Goal: Information Seeking & Learning: Find specific page/section

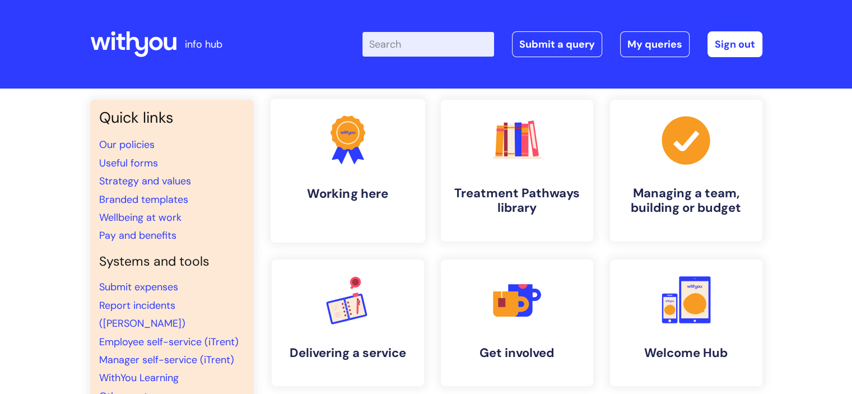
click at [367, 161] on icon ".cls-1{fill:#f89b22;}.cls-1,.cls-2,.cls-3{stroke-width:0px;}.cls-2{fill:#2d3cff…" at bounding box center [347, 139] width 55 height 55
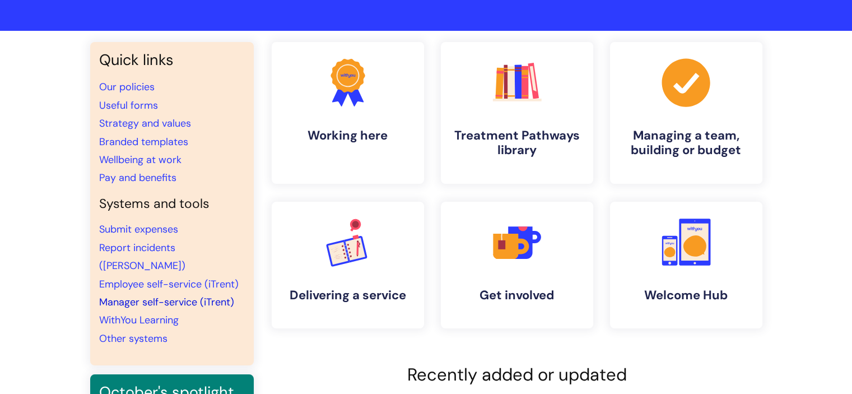
scroll to position [56, 0]
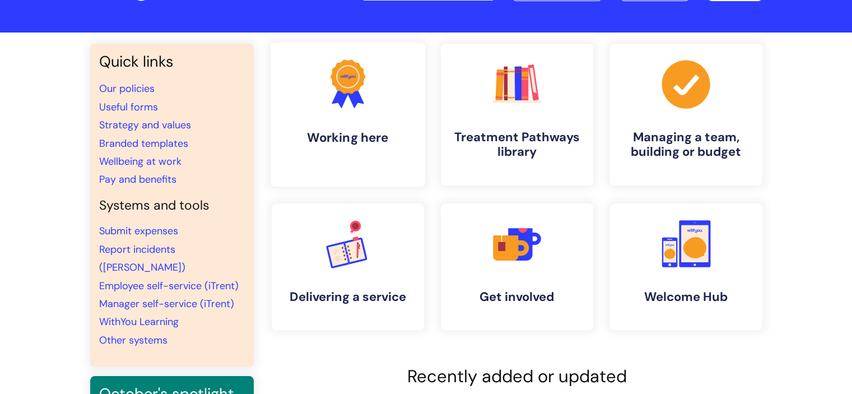
click at [341, 120] on link ".cls-1{fill:#f89b22;}.cls-1,.cls-2,.cls-3{stroke-width:0px;}.cls-2{fill:#2d3cff…" at bounding box center [347, 115] width 155 height 144
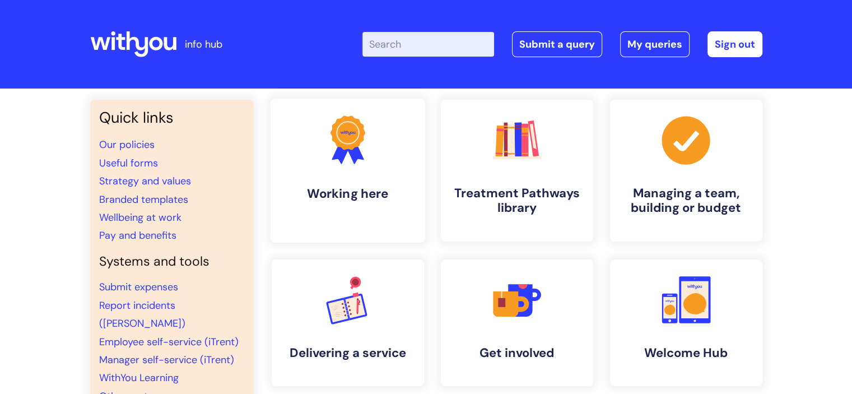
click at [348, 142] on circle at bounding box center [348, 133] width 30 height 30
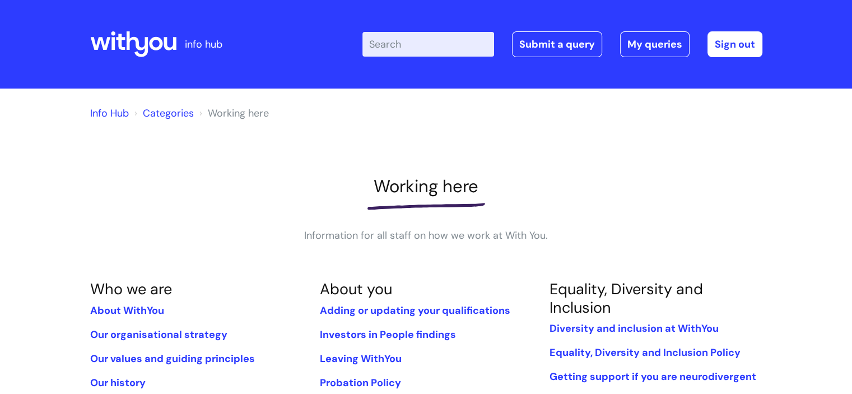
click at [160, 109] on link "Categories" at bounding box center [168, 112] width 51 height 13
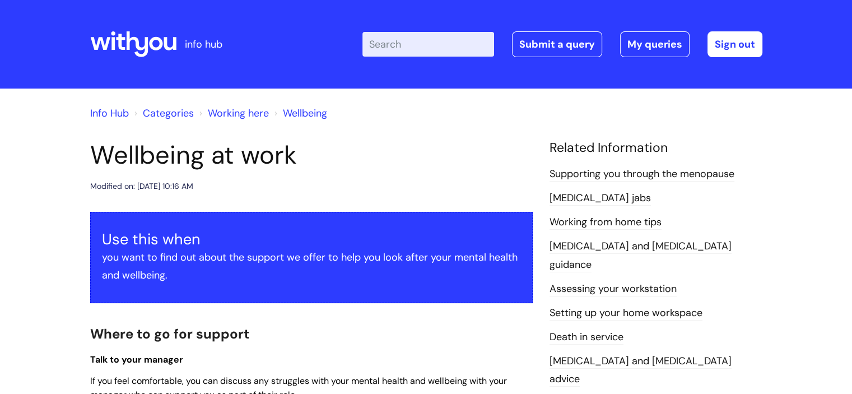
click at [423, 45] on input "Enter your search term here..." at bounding box center [428, 44] width 132 height 25
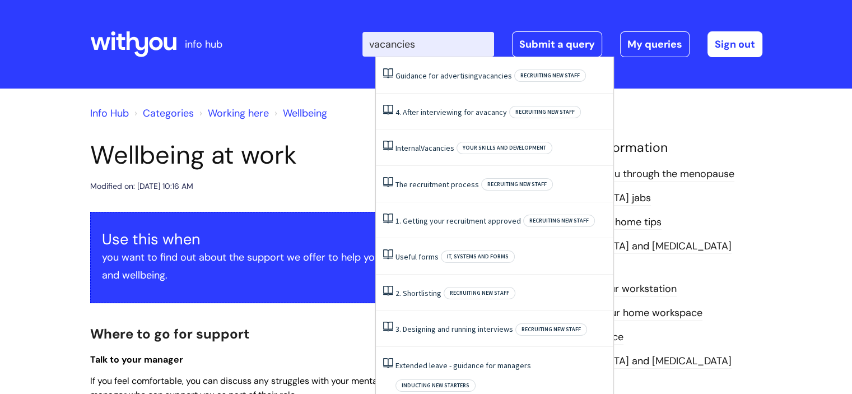
type input "vacancies"
click button "Search" at bounding box center [0, 0] width 0 height 0
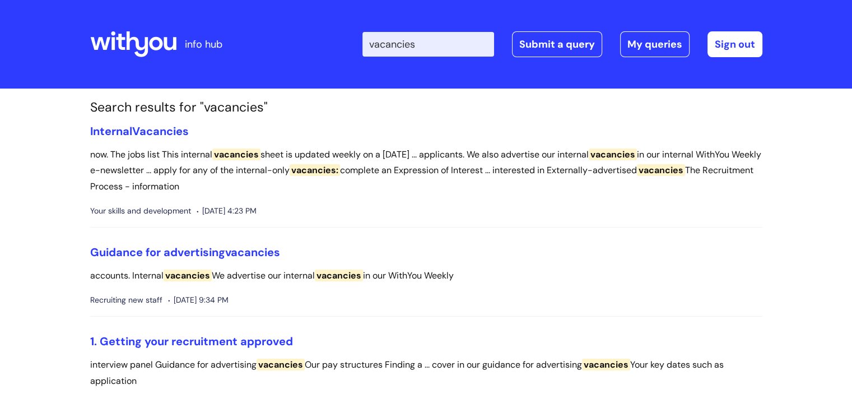
click at [244, 157] on span "vacancies" at bounding box center [236, 154] width 48 height 12
click at [243, 150] on span "vacancies" at bounding box center [236, 154] width 48 height 12
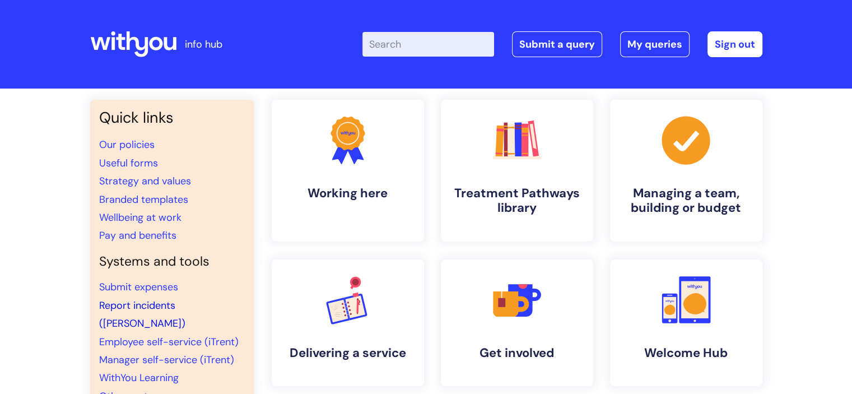
scroll to position [112, 0]
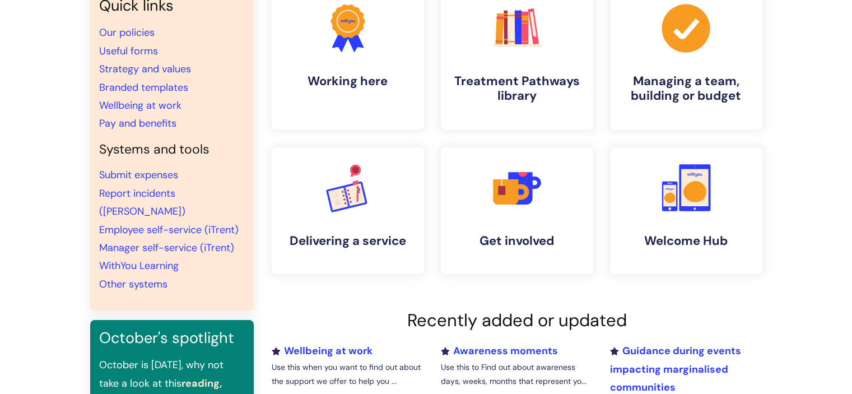
click at [146, 275] on li "Other systems" at bounding box center [172, 284] width 146 height 18
click at [140, 277] on link "Other systems" at bounding box center [133, 283] width 68 height 13
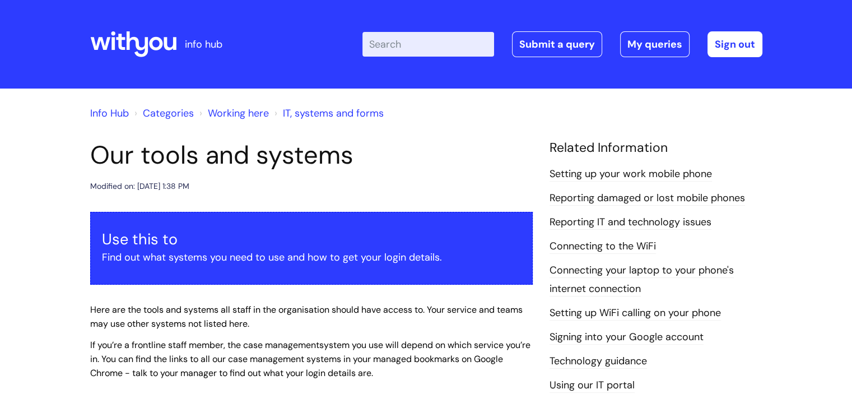
click at [222, 110] on link "Working here" at bounding box center [238, 112] width 61 height 13
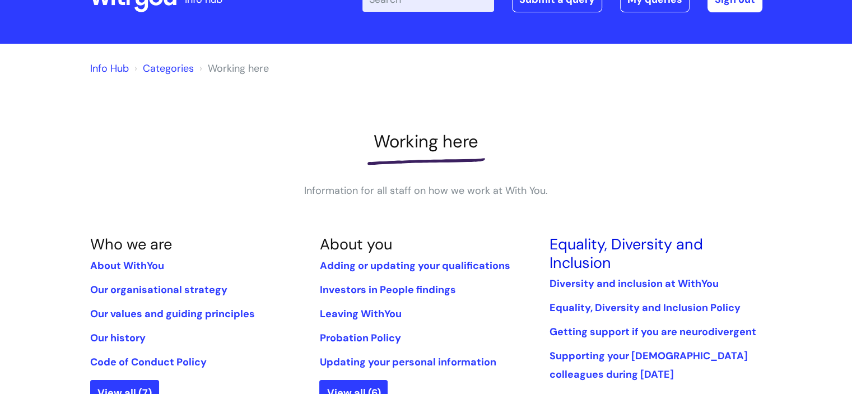
scroll to position [112, 0]
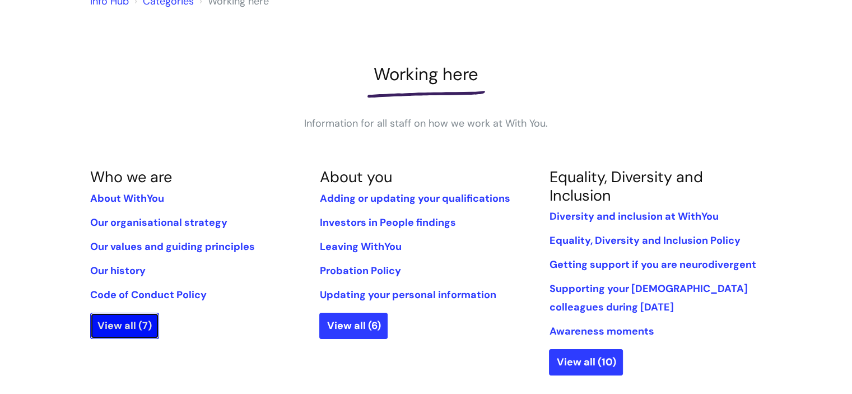
click at [110, 327] on link "View all (7)" at bounding box center [124, 326] width 69 height 26
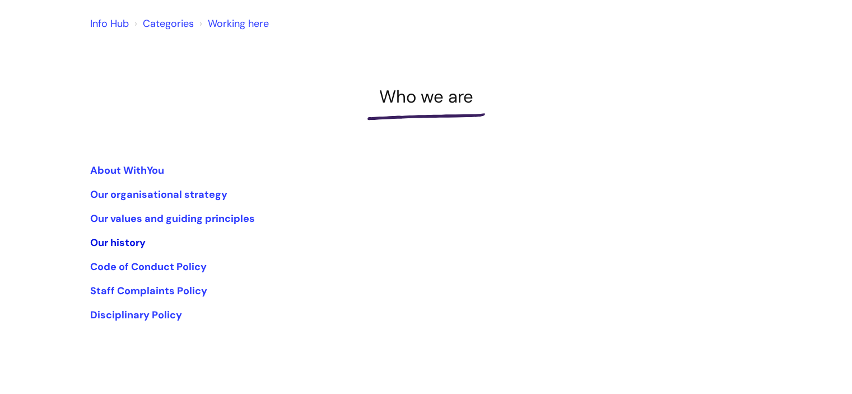
scroll to position [112, 0]
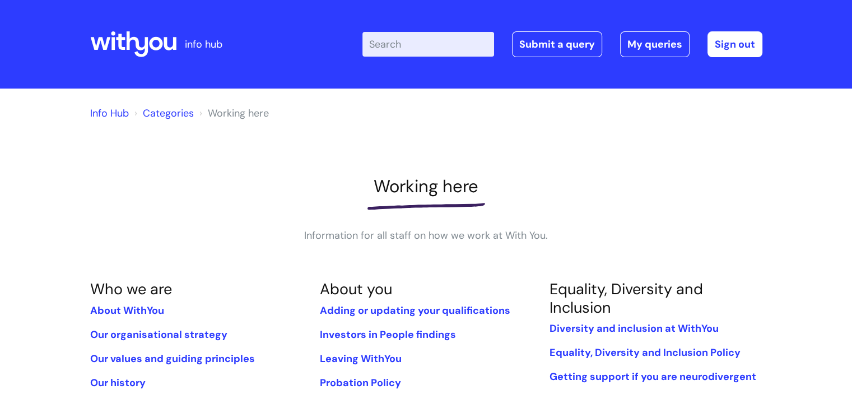
click at [104, 111] on link "Info Hub" at bounding box center [109, 112] width 39 height 13
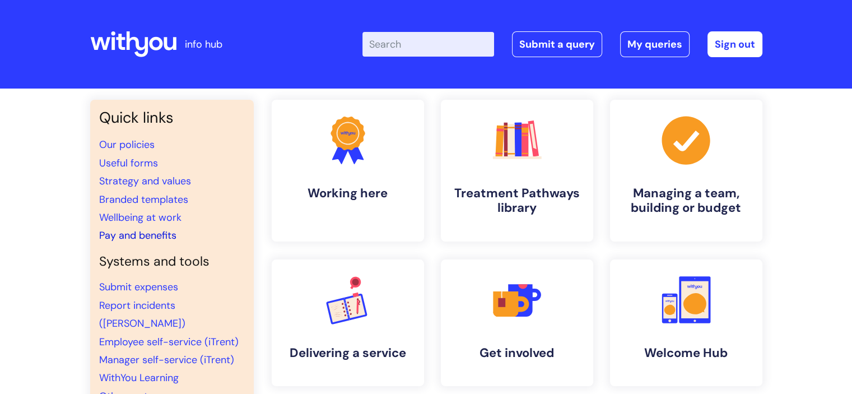
click at [146, 235] on link "Pay and benefits" at bounding box center [137, 235] width 77 height 13
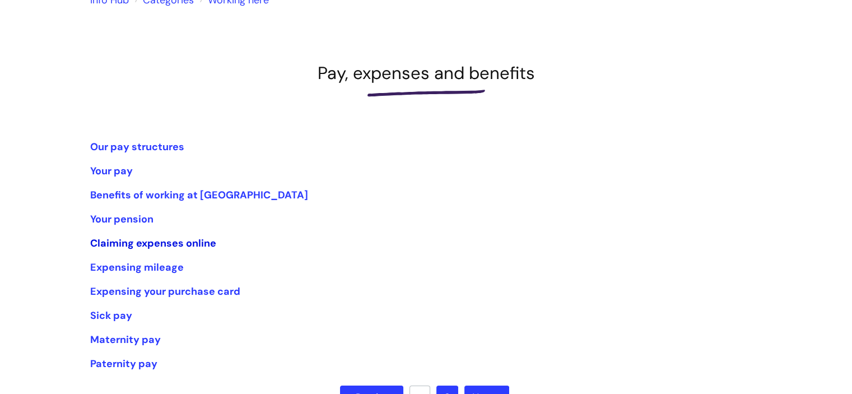
scroll to position [112, 0]
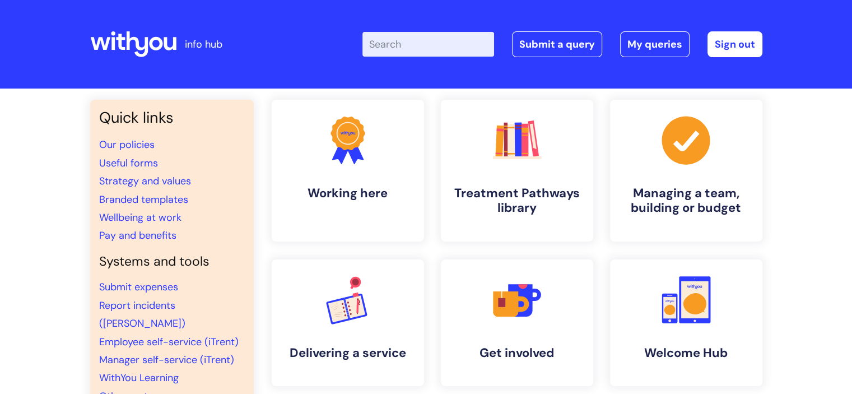
click at [401, 42] on input "Enter your search term here..." at bounding box center [428, 44] width 132 height 25
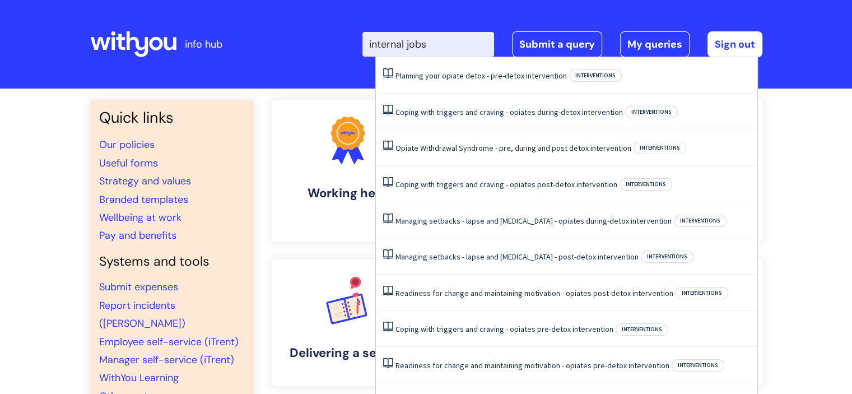
type input "internal jobs"
click button "Search" at bounding box center [0, 0] width 0 height 0
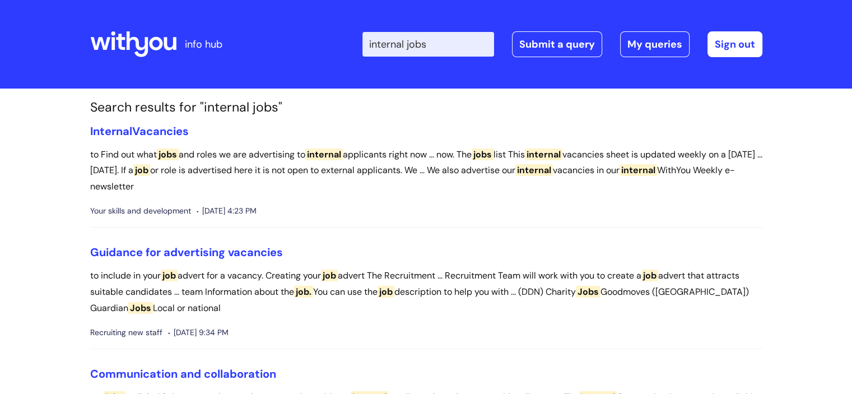
click at [442, 53] on input "internal jobs" at bounding box center [428, 44] width 132 height 25
drag, startPoint x: 445, startPoint y: 43, endPoint x: 350, endPoint y: 42, distance: 95.2
click at [350, 42] on div "Enter your search term here... internal jobs Search Submit a query My queries W…" at bounding box center [509, 44] width 505 height 66
type input "admin job"
click button "Search" at bounding box center [0, 0] width 0 height 0
